Goal: Transaction & Acquisition: Purchase product/service

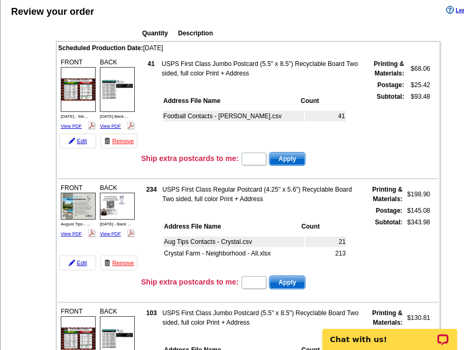
scroll to position [106, 0]
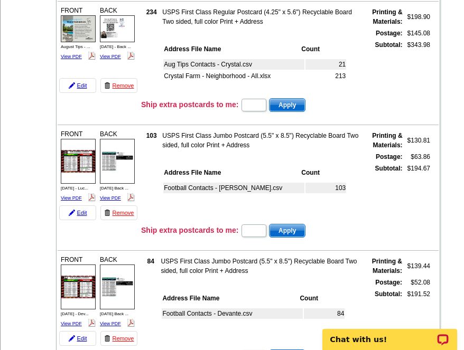
scroll to position [264, 0]
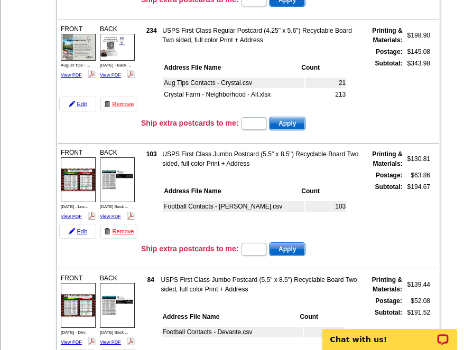
click at [446, 193] on div "Quantity Description Scheduled Production Date: [DATE] FRONT" at bounding box center [247, 220] width 425 height 713
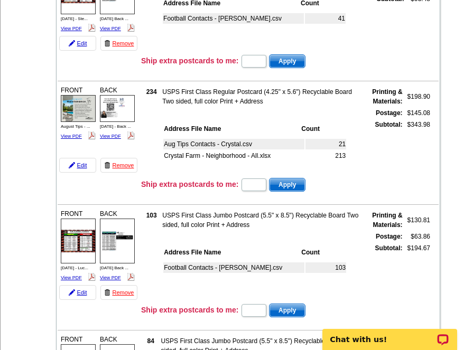
scroll to position [317, 0]
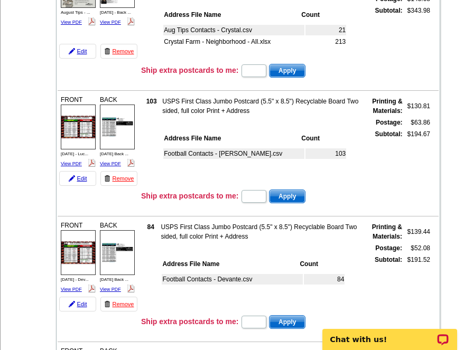
click at [457, 167] on div "Quantity Description Scheduled Production Date: [DATE] FRONT" at bounding box center [247, 167] width 425 height 713
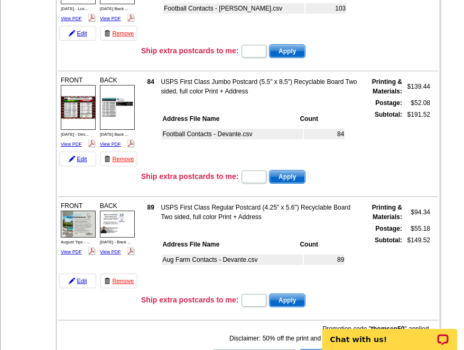
scroll to position [475, 0]
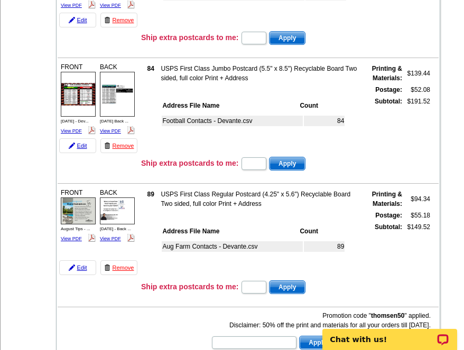
drag, startPoint x: 452, startPoint y: 182, endPoint x: 438, endPoint y: 187, distance: 15.2
click at [452, 182] on div "Quantity Description Scheduled Production Date: [DATE] FRONT" at bounding box center [247, 9] width 425 height 713
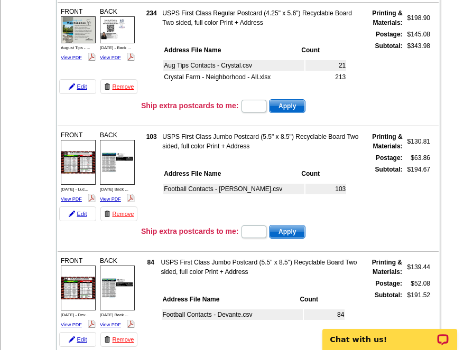
scroll to position [275, 0]
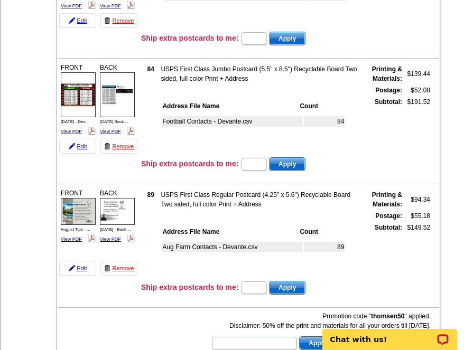
scroll to position [475, 0]
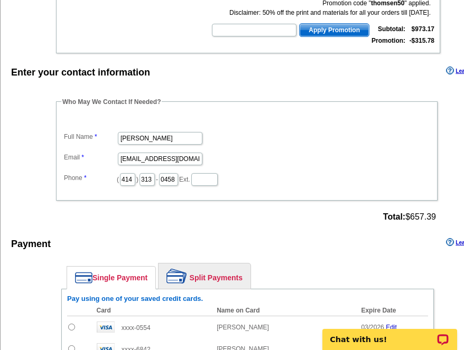
scroll to position [792, 0]
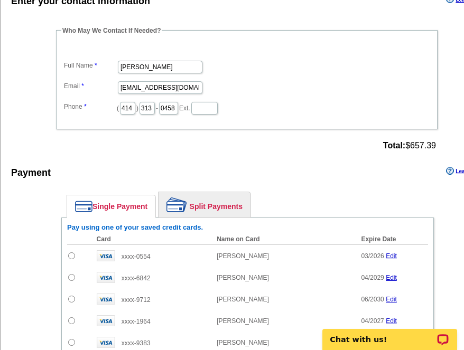
scroll to position [857, 0]
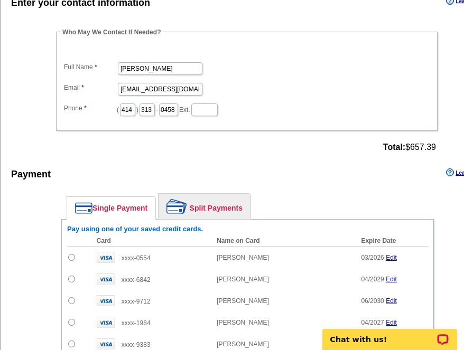
click at [347, 172] on div "Payment Learn more" at bounding box center [249, 177] width 497 height 22
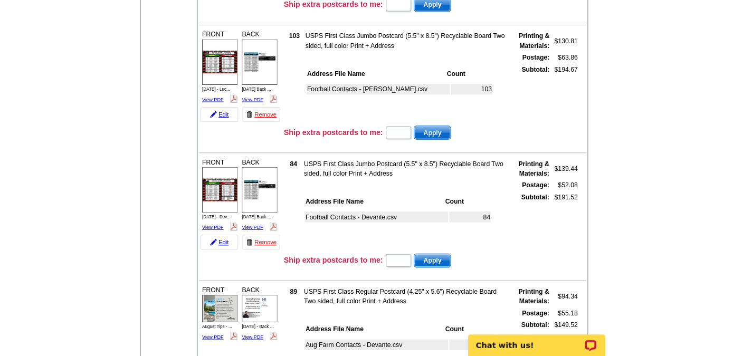
scroll to position [0, 0]
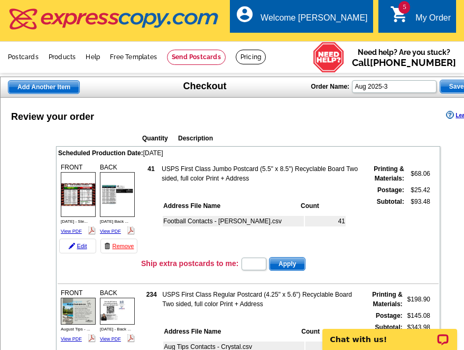
click at [450, 86] on span "Save Order" at bounding box center [466, 86] width 52 height 13
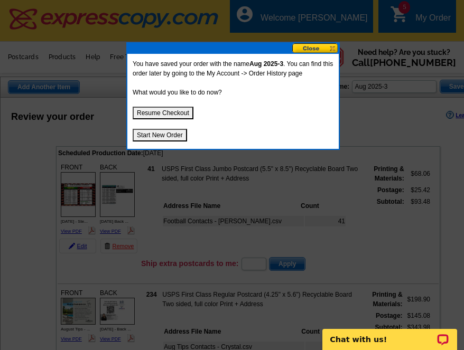
click at [319, 47] on button at bounding box center [315, 48] width 46 height 10
